Goal: Task Accomplishment & Management: Use online tool/utility

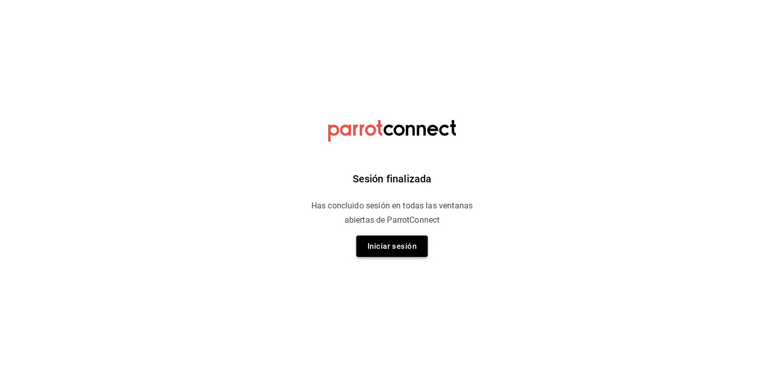
click at [384, 246] on button "Iniciar sesión" at bounding box center [391, 245] width 71 height 21
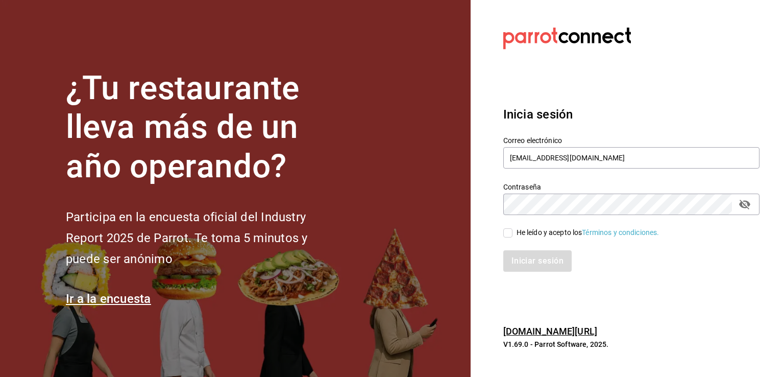
click at [746, 201] on icon "passwordField" at bounding box center [744, 205] width 11 height 10
click at [500, 239] on div "Iniciar sesión" at bounding box center [625, 255] width 269 height 34
click at [507, 236] on input "He leído y acepto los Términos y condiciones." at bounding box center [507, 232] width 9 height 9
checkbox input "true"
drag, startPoint x: 525, startPoint y: 270, endPoint x: 528, endPoint y: 261, distance: 9.7
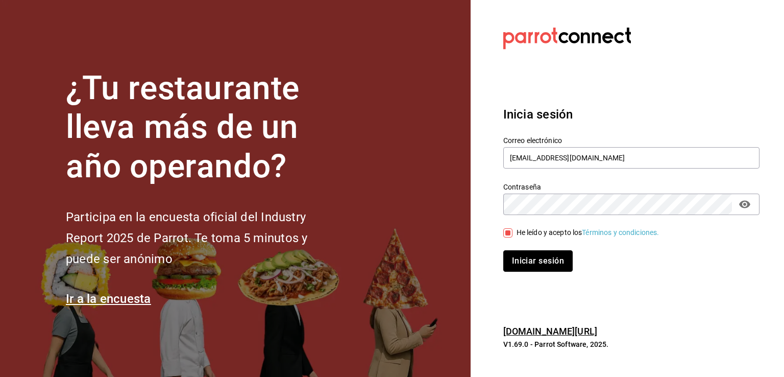
click at [525, 270] on button "Iniciar sesión" at bounding box center [537, 260] width 69 height 21
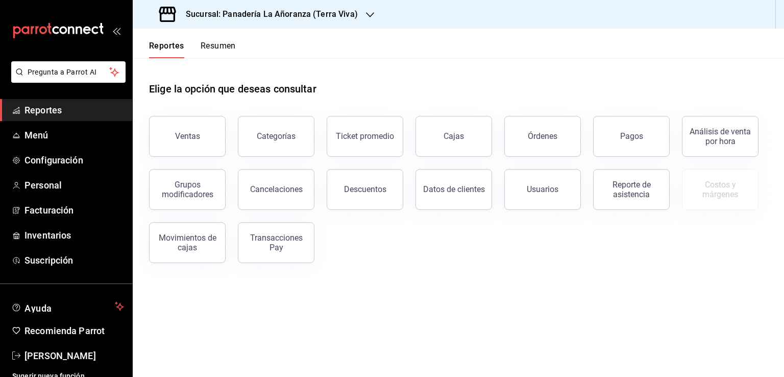
click at [368, 11] on icon "button" at bounding box center [370, 15] width 8 height 8
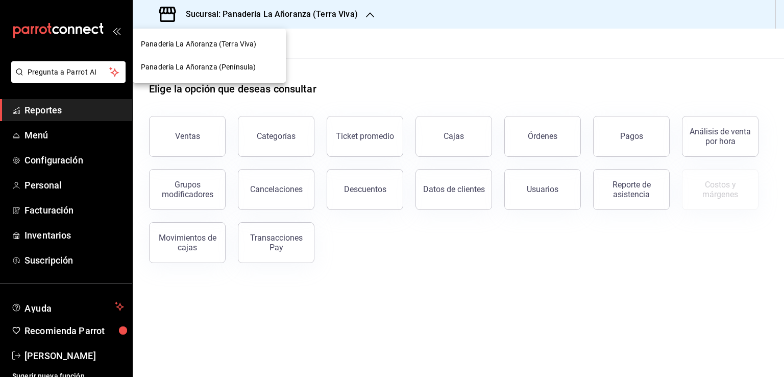
click at [247, 65] on span "Panadería La Añoranza (Península)" at bounding box center [198, 67] width 115 height 11
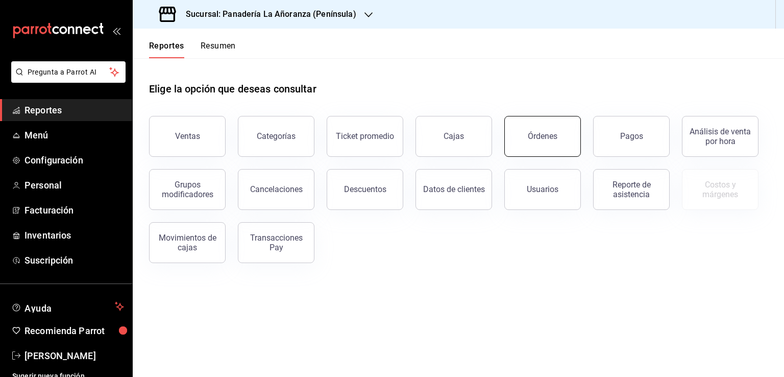
click at [520, 133] on button "Órdenes" at bounding box center [542, 136] width 77 height 41
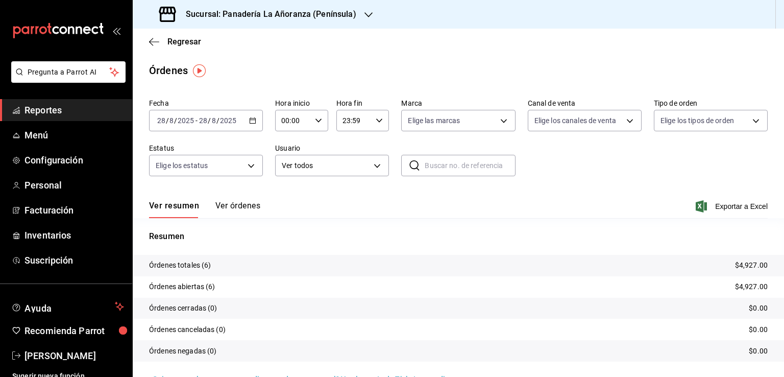
click at [47, 115] on span "Reportes" at bounding box center [75, 110] width 100 height 14
